Goal: Register for event/course

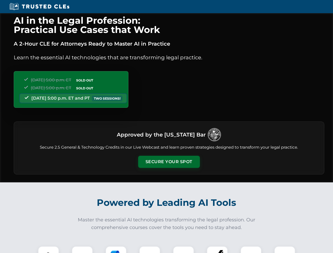
click at [169, 162] on button "Secure Your Spot" at bounding box center [169, 162] width 62 height 12
click at [48, 250] on img at bounding box center [48, 256] width 15 height 15
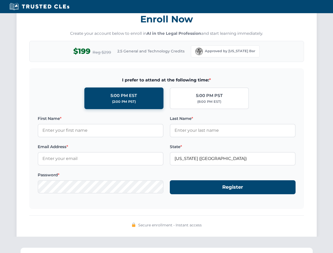
scroll to position [517, 0]
